Goal: Task Accomplishment & Management: Use online tool/utility

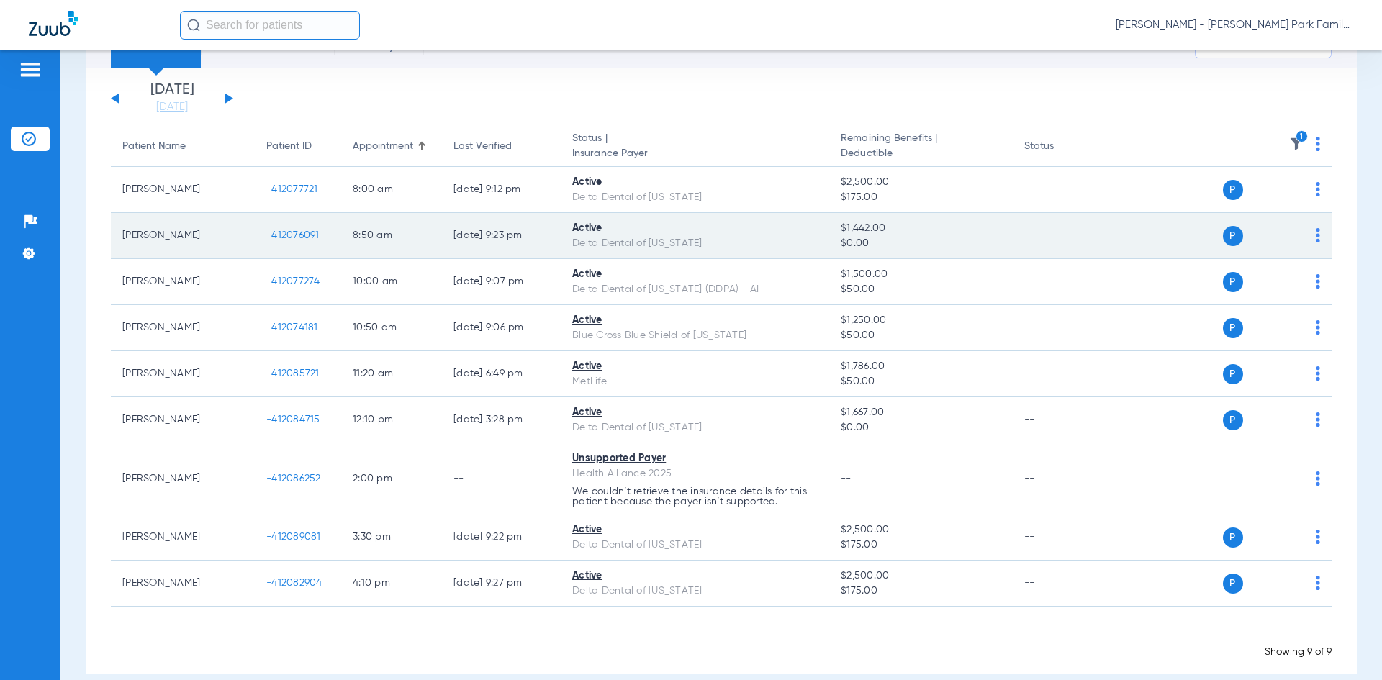
scroll to position [91, 0]
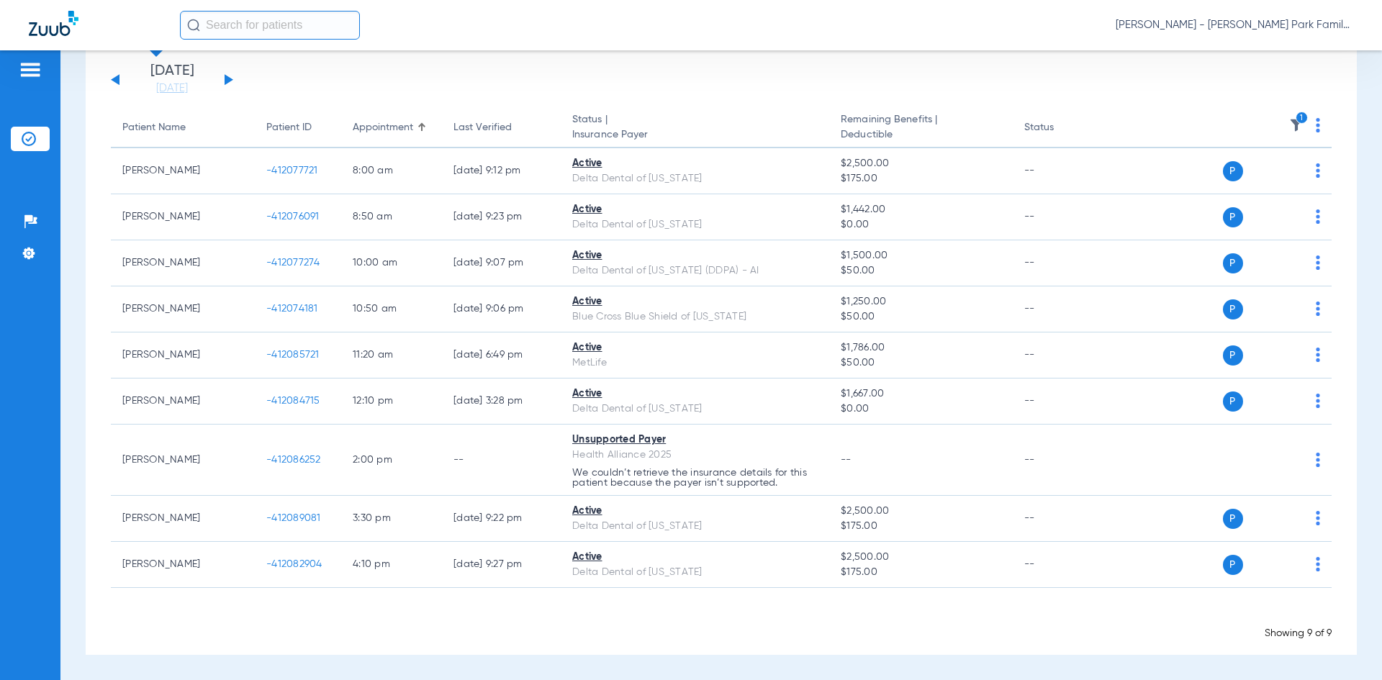
click at [1289, 126] on img at bounding box center [1296, 125] width 14 height 14
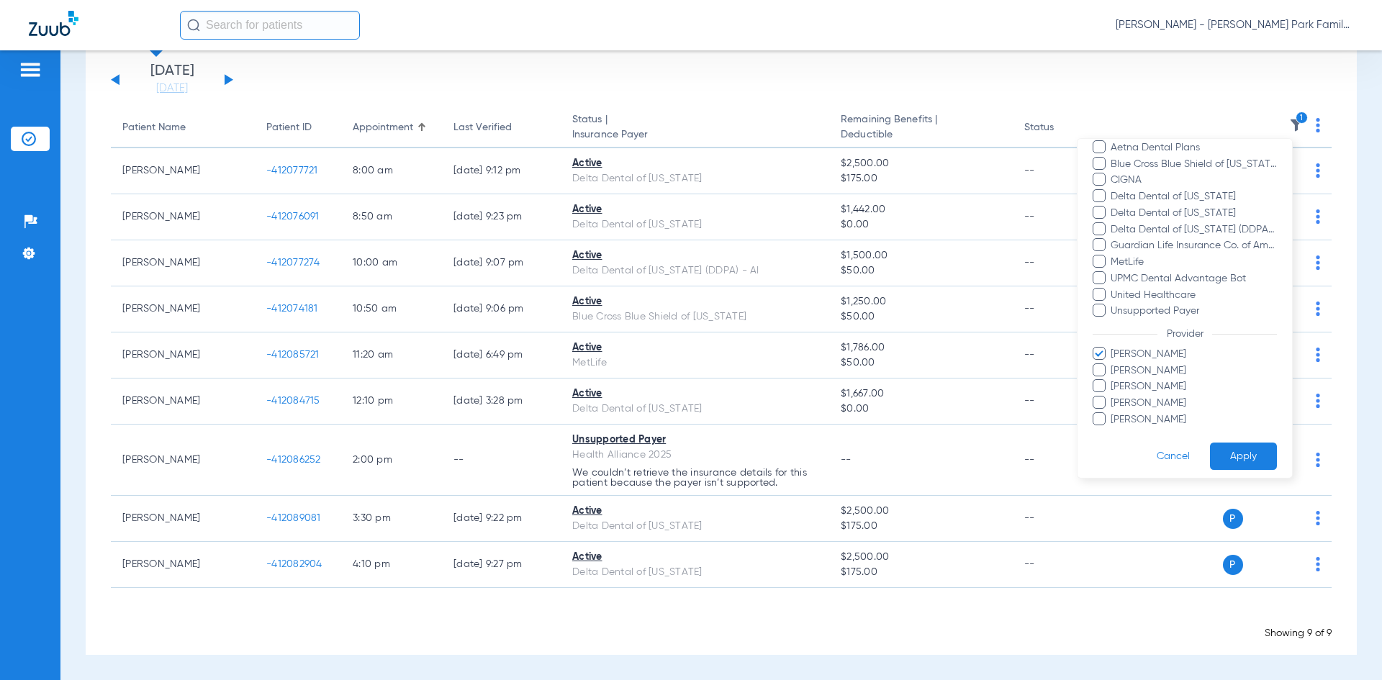
scroll to position [168, 0]
click at [1101, 349] on span at bounding box center [1099, 346] width 13 height 13
click at [1113, 357] on input "[PERSON_NAME]" at bounding box center [1113, 357] width 0 height 0
click at [1096, 367] on span at bounding box center [1099, 362] width 13 height 13
click at [1113, 374] on input "[PERSON_NAME]" at bounding box center [1113, 374] width 0 height 0
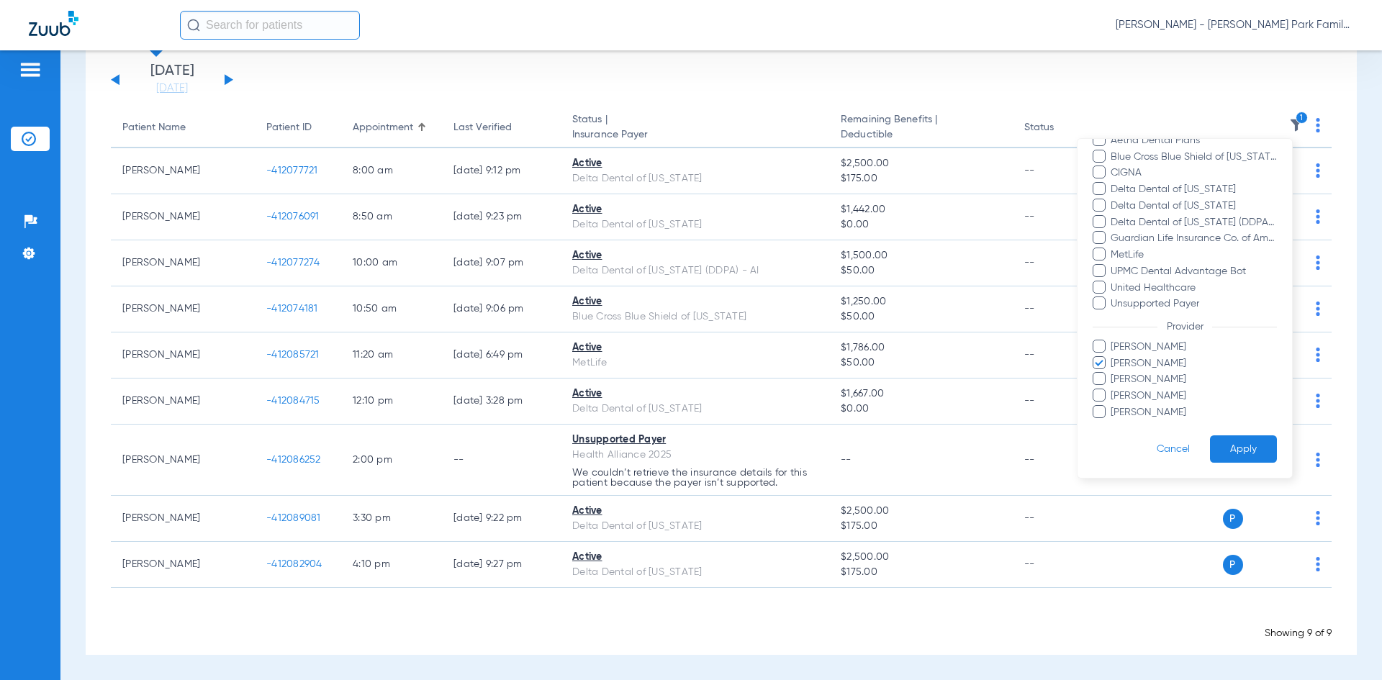
click at [1249, 459] on button "Apply" at bounding box center [1243, 450] width 67 height 28
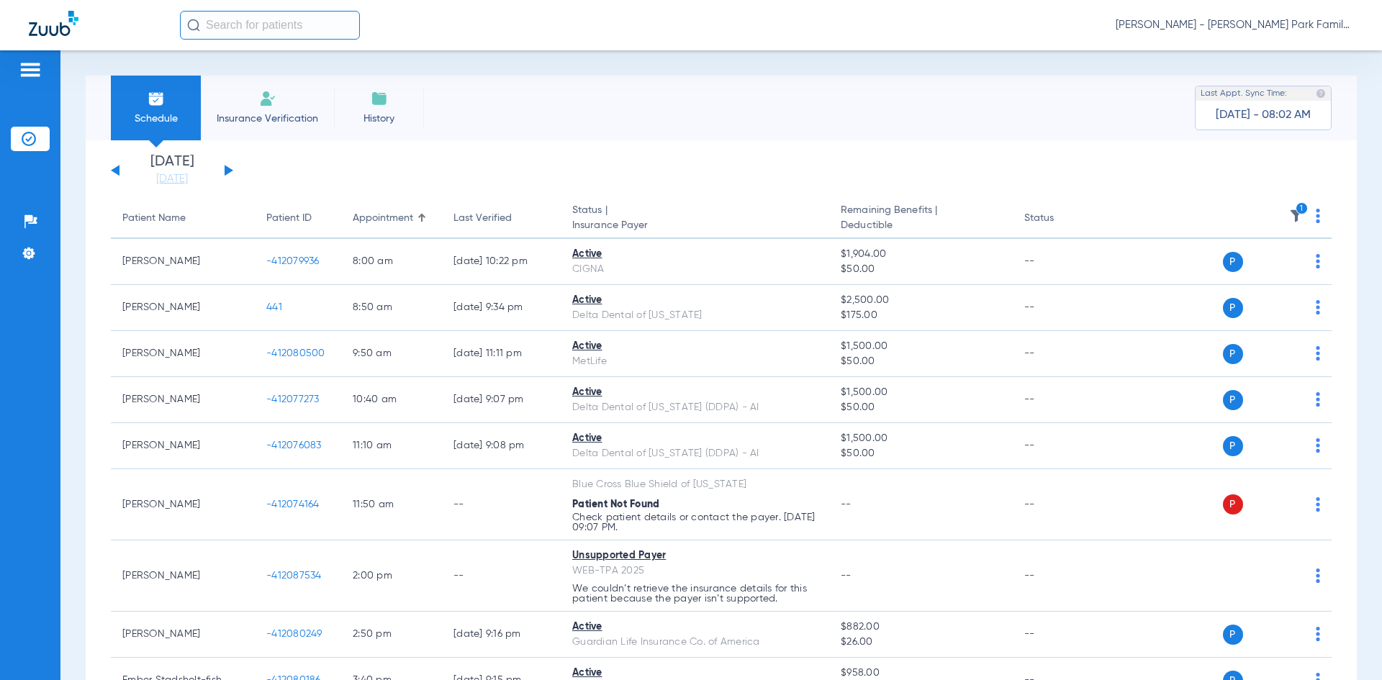
click at [232, 170] on button at bounding box center [229, 170] width 9 height 11
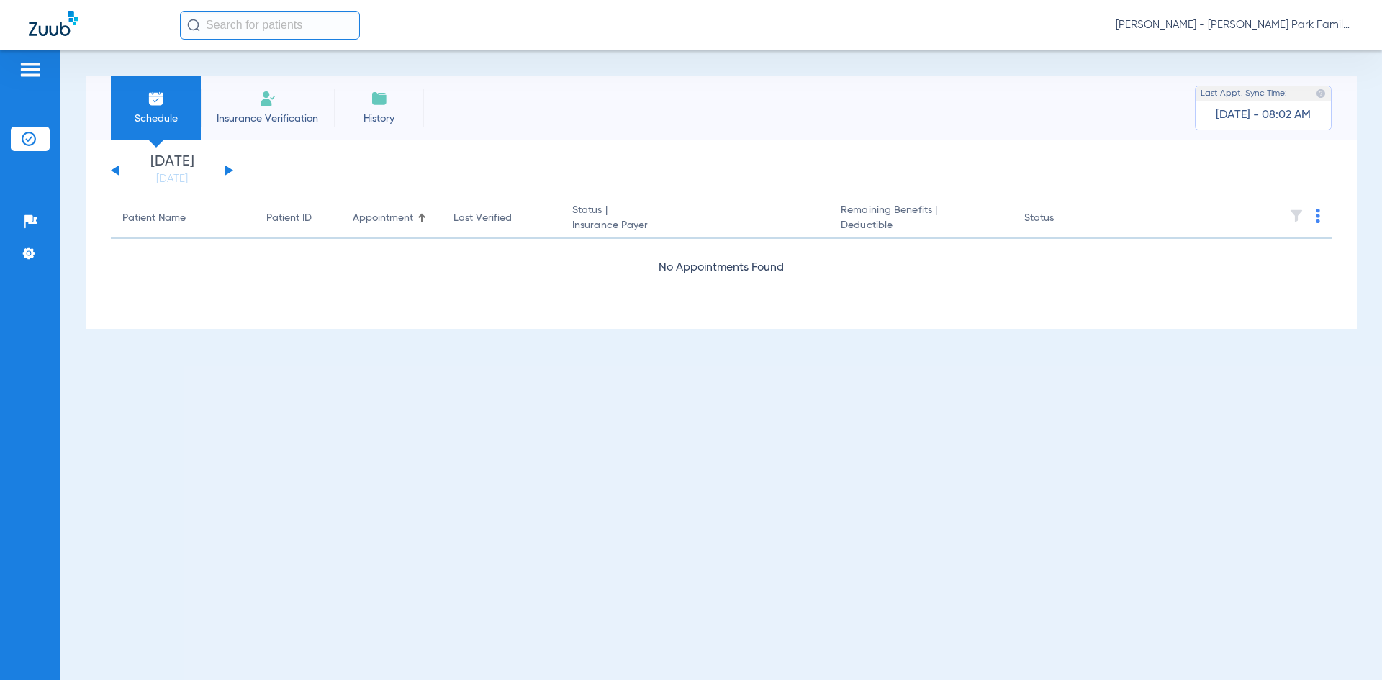
click at [232, 170] on button at bounding box center [229, 170] width 9 height 11
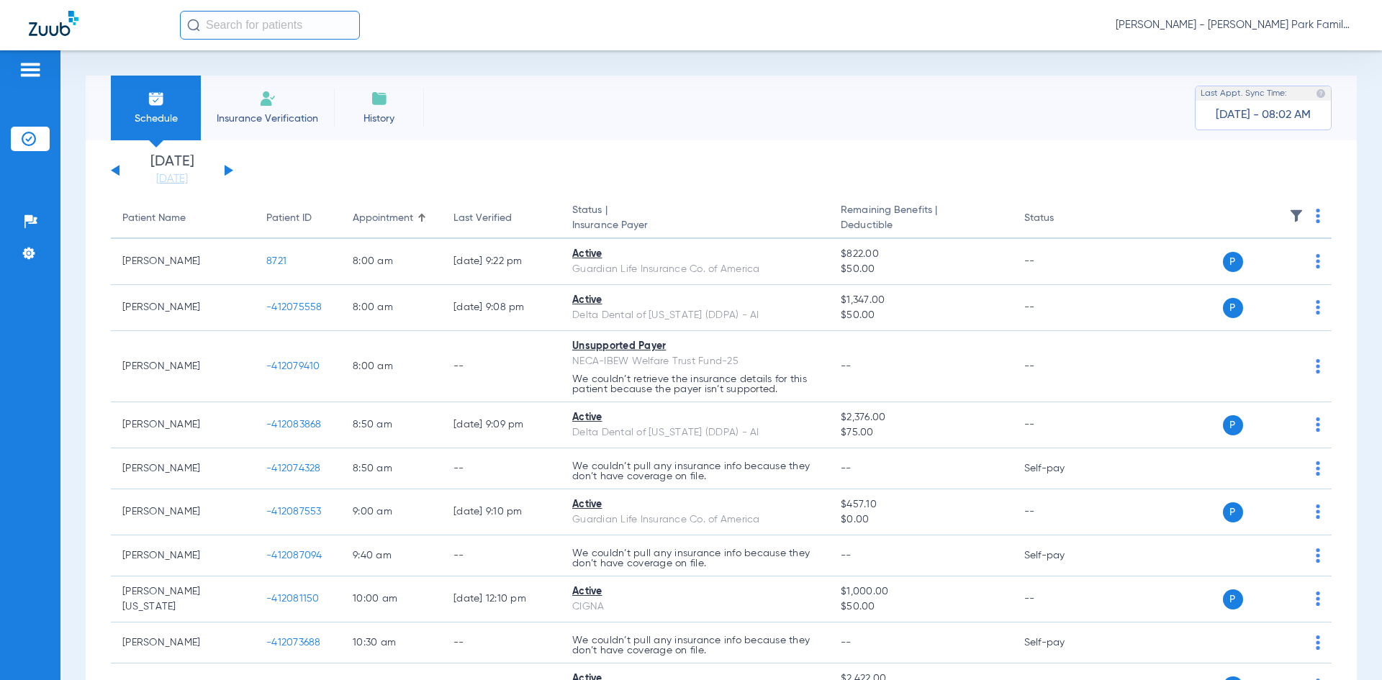
click at [1289, 220] on img at bounding box center [1296, 216] width 14 height 14
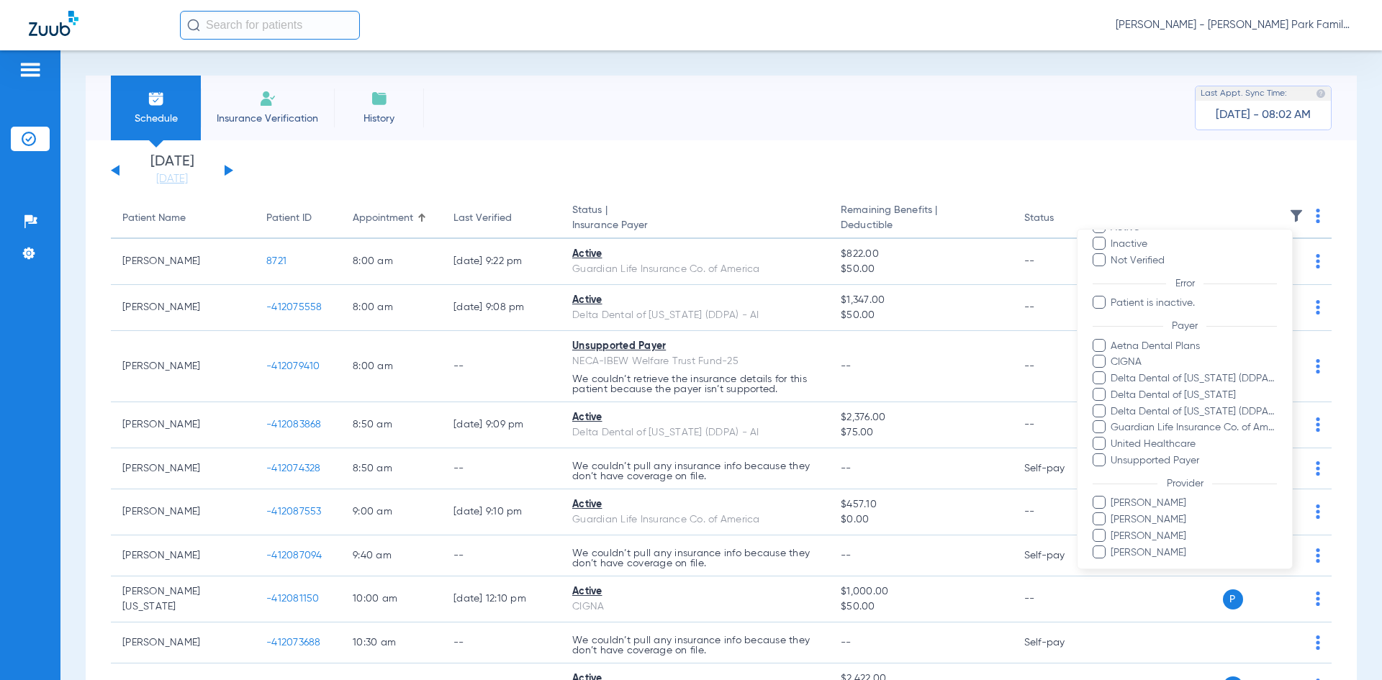
scroll to position [119, 0]
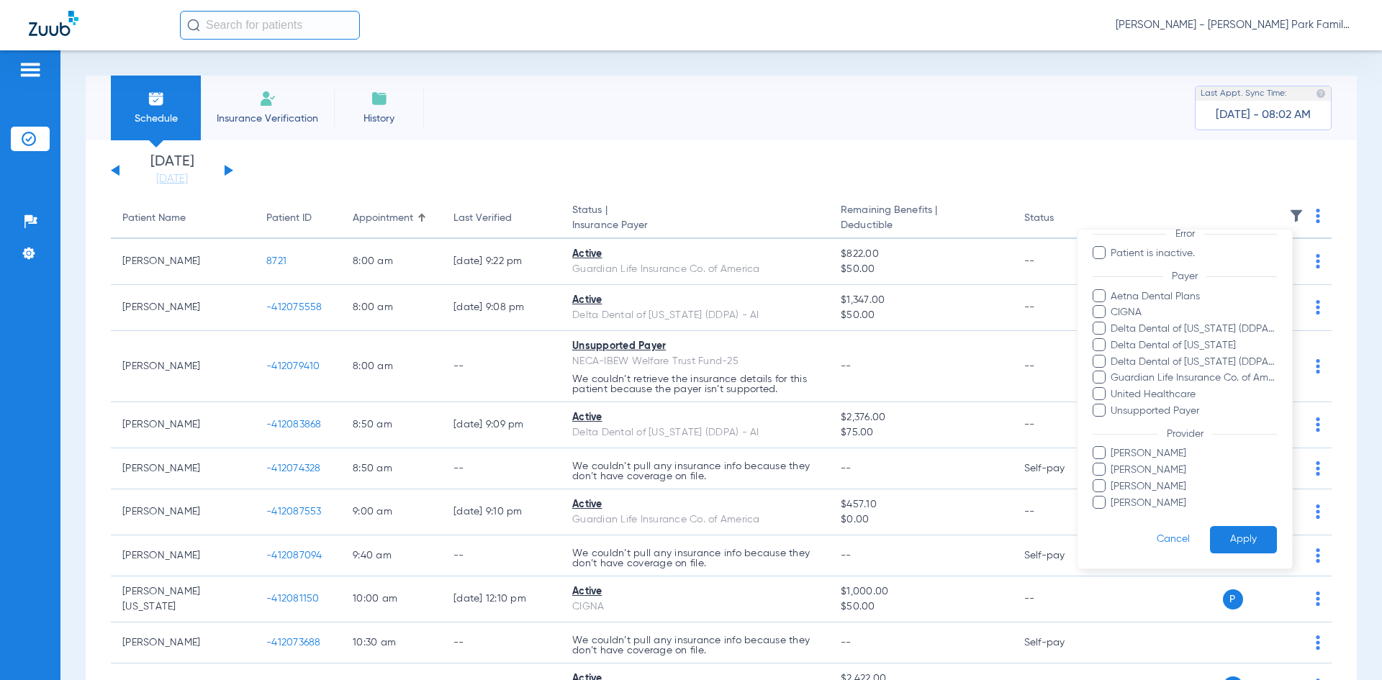
click at [1097, 455] on span at bounding box center [1099, 452] width 13 height 13
click at [1113, 464] on input "[PERSON_NAME]" at bounding box center [1113, 464] width 0 height 0
click at [1210, 541] on button "Apply" at bounding box center [1243, 540] width 67 height 28
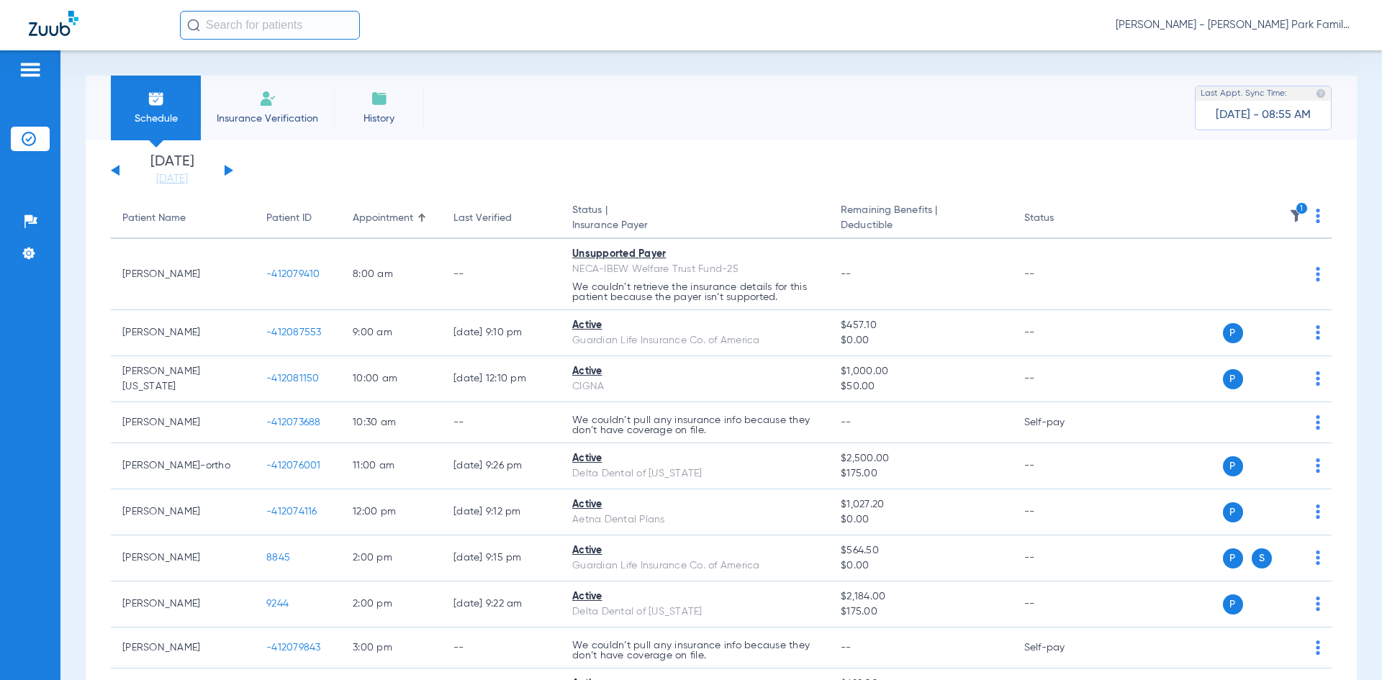
click at [1296, 204] on icon "1" at bounding box center [1302, 208] width 13 height 13
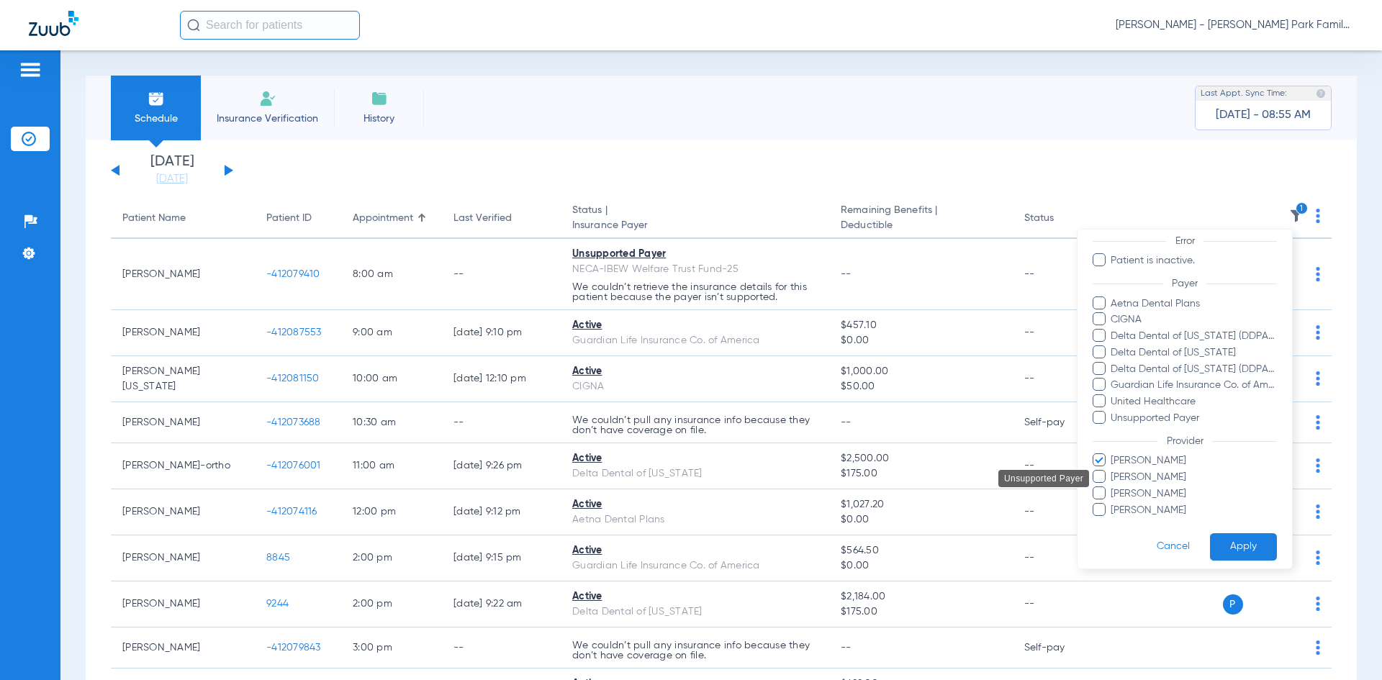
scroll to position [119, 0]
click at [1222, 541] on button "Apply" at bounding box center [1243, 540] width 67 height 28
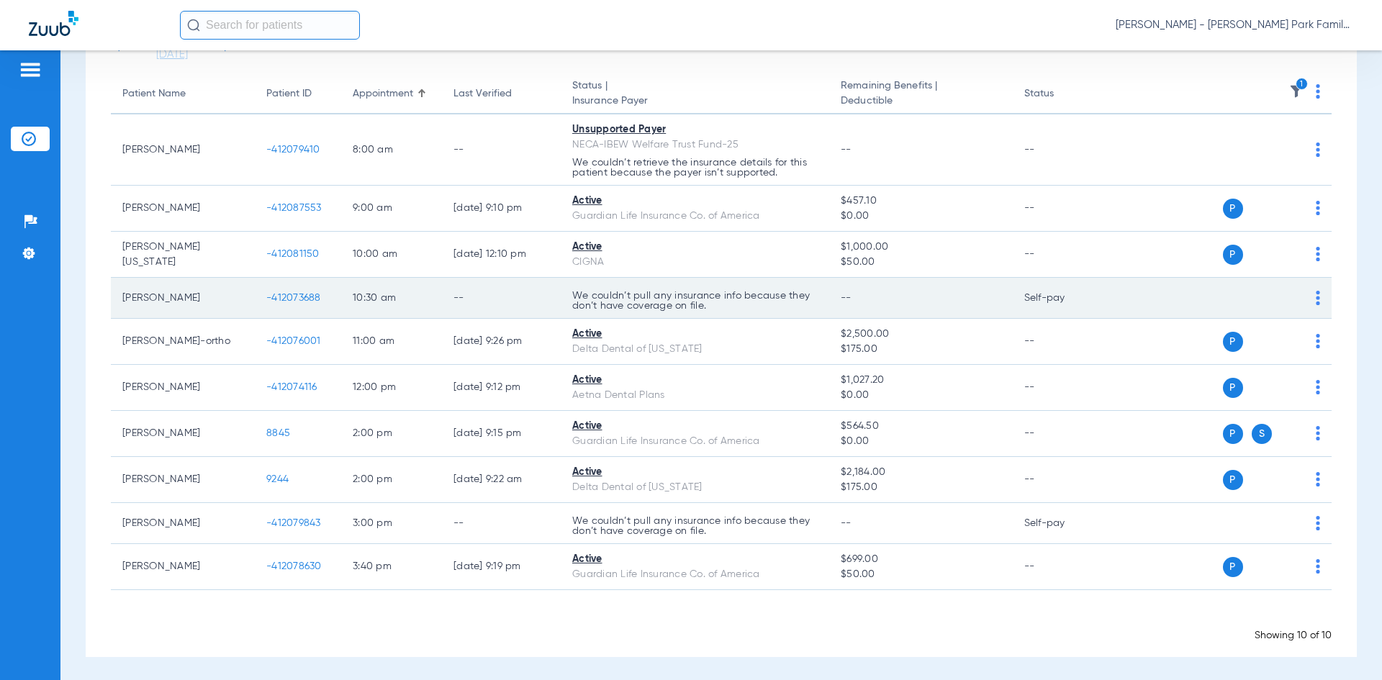
scroll to position [127, 0]
